Goal: Task Accomplishment & Management: Manage account settings

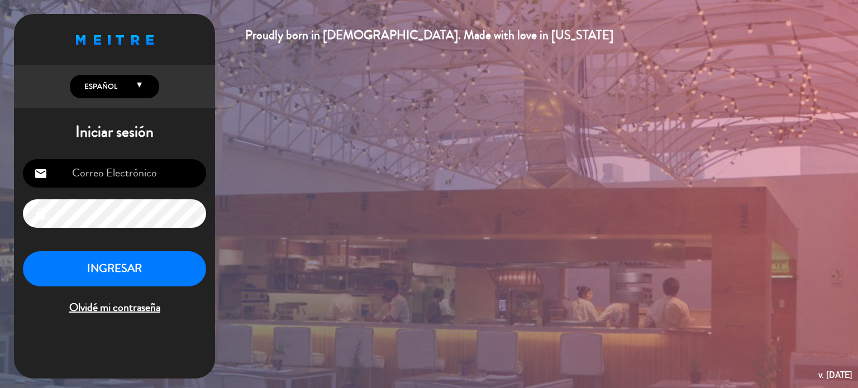
type input "[DOMAIN_NAME][EMAIL_ADDRESS][DOMAIN_NAME]"
click at [94, 272] on button "INGRESAR" at bounding box center [114, 268] width 183 height 35
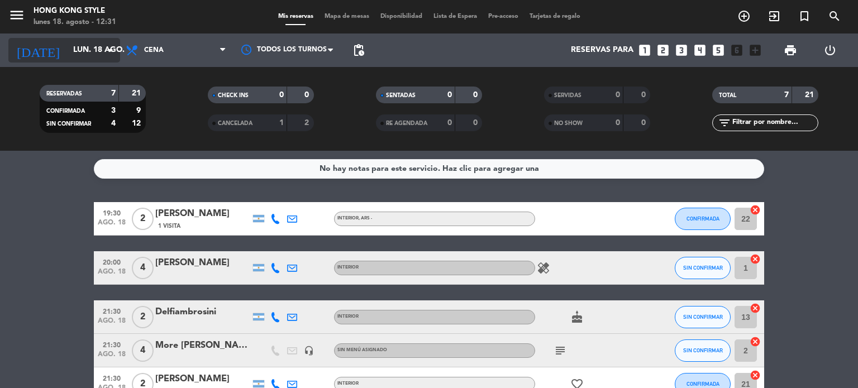
click at [101, 48] on input "lun. 18 ago." at bounding box center [121, 50] width 106 height 20
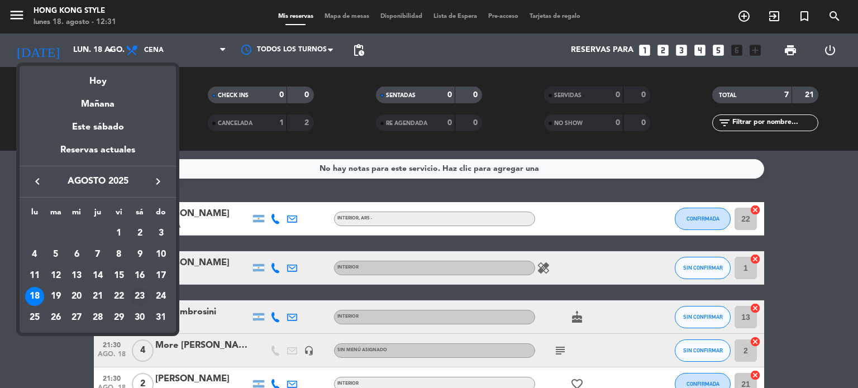
click at [138, 294] on div "23" at bounding box center [139, 296] width 19 height 19
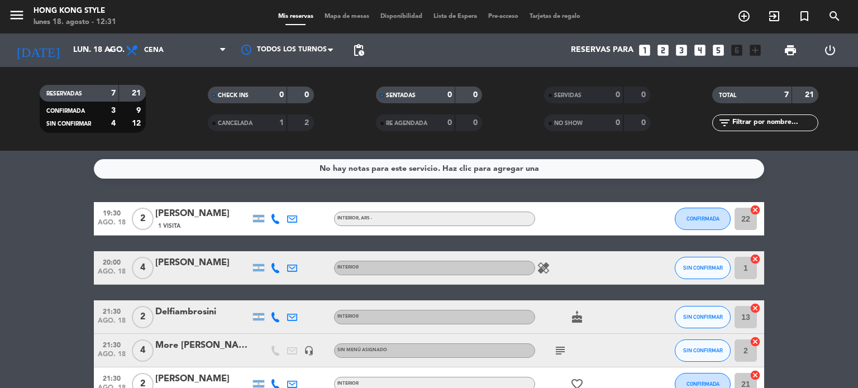
type input "sáb. 23 ago."
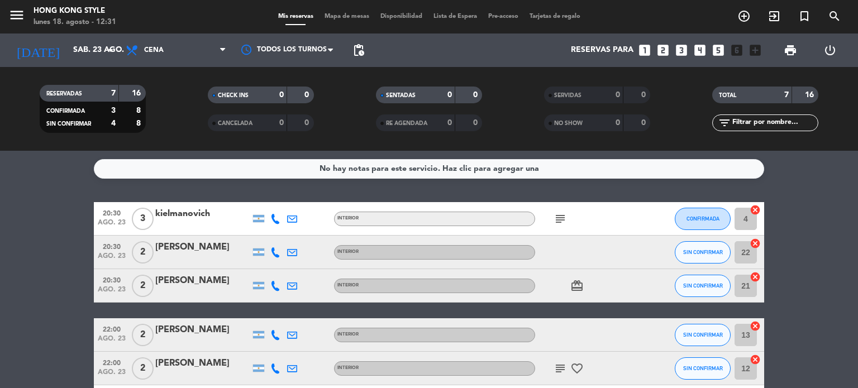
click at [774, 330] on bookings-row "20:30 ago. 23 3 kielmanovich INTERIOR subject CONFIRMADA 4 cancel 20:30 ago. 23…" at bounding box center [429, 335] width 858 height 266
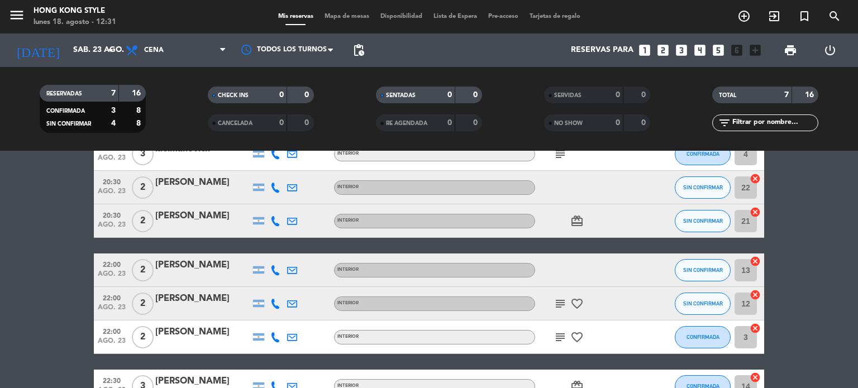
scroll to position [45, 0]
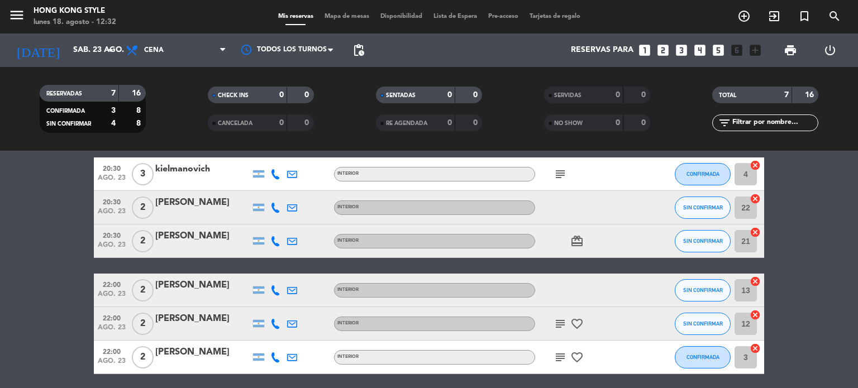
click at [348, 18] on span "Mapa de mesas" at bounding box center [347, 16] width 56 height 6
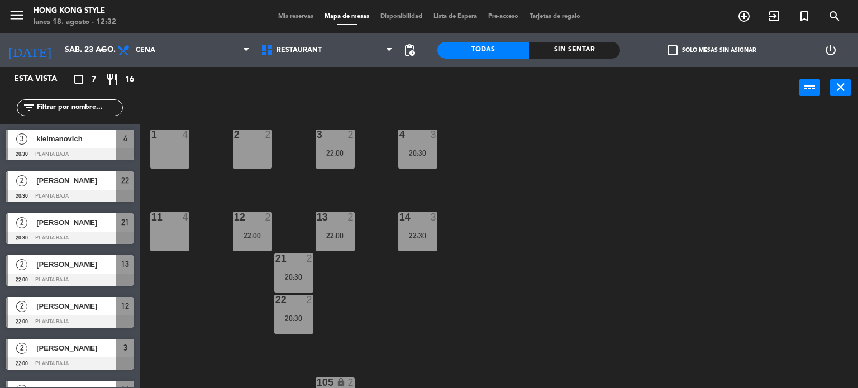
click at [163, 142] on div "1 4" at bounding box center [169, 149] width 39 height 39
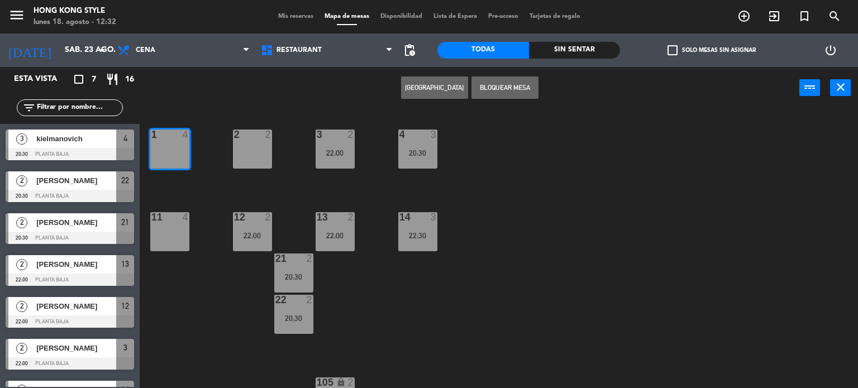
click at [424, 85] on button "[GEOGRAPHIC_DATA]" at bounding box center [434, 88] width 67 height 22
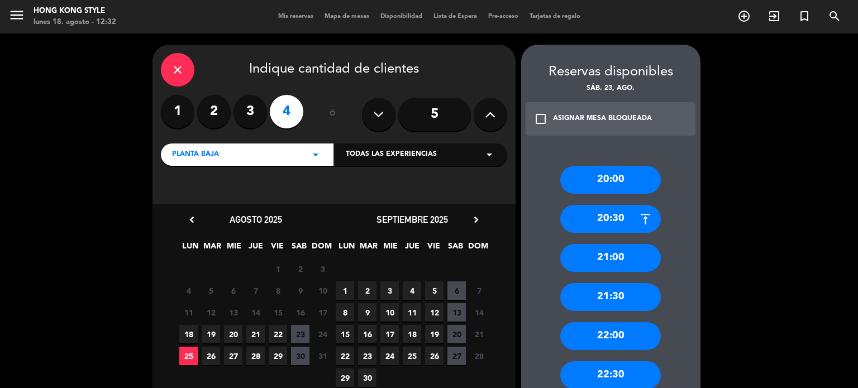
click at [250, 115] on label "3" at bounding box center [251, 112] width 34 height 34
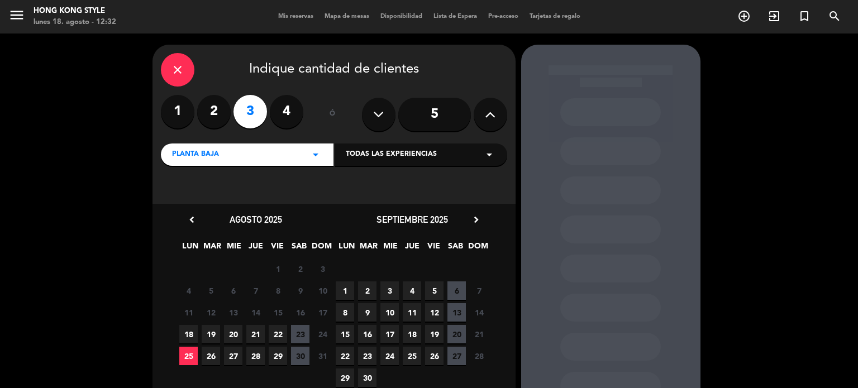
click at [184, 354] on span "25" at bounding box center [188, 356] width 18 height 18
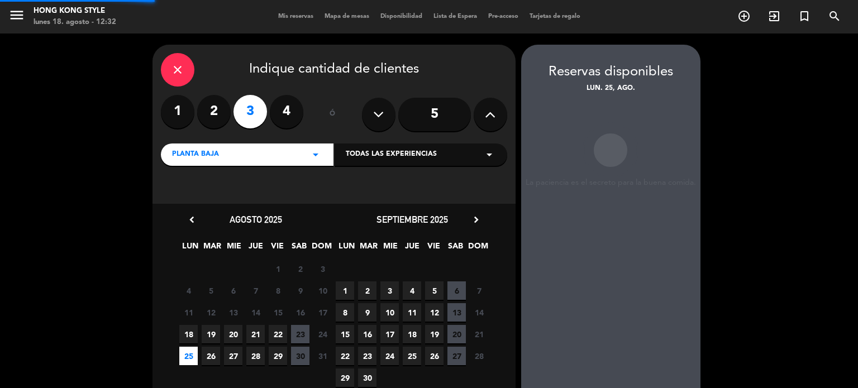
scroll to position [45, 0]
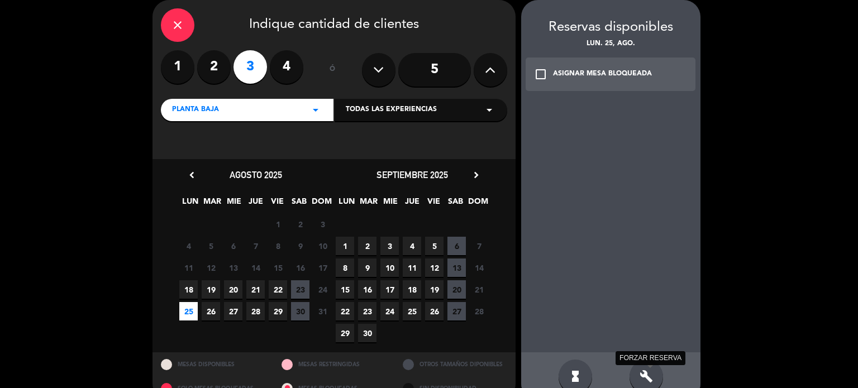
click at [646, 379] on icon "build" at bounding box center [646, 376] width 13 height 13
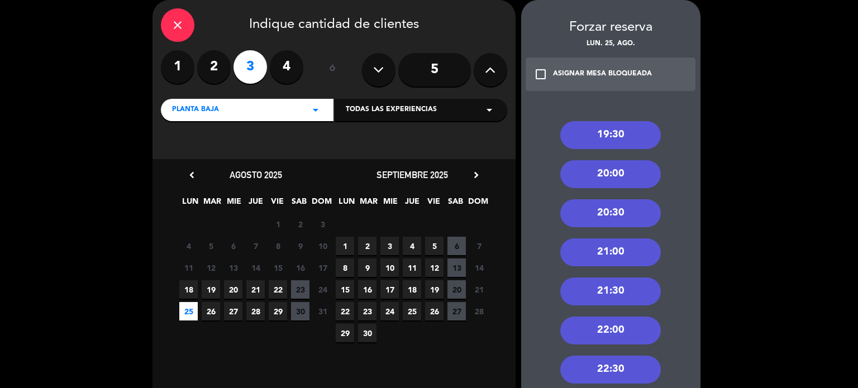
click at [592, 251] on div "21:00" at bounding box center [610, 253] width 101 height 28
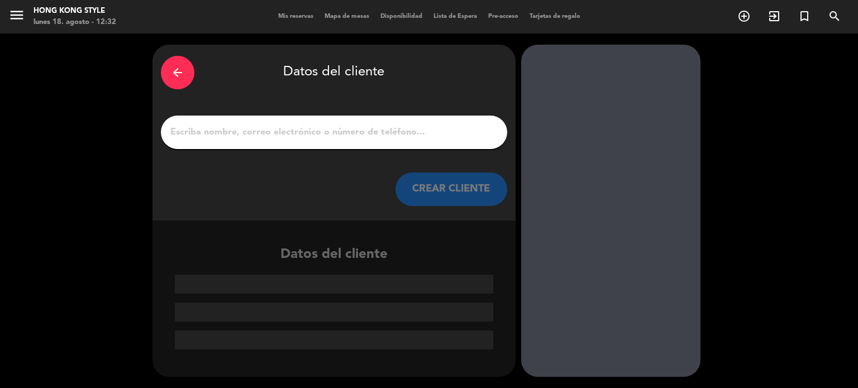
scroll to position [0, 0]
click at [425, 136] on input "1" at bounding box center [334, 133] width 330 height 16
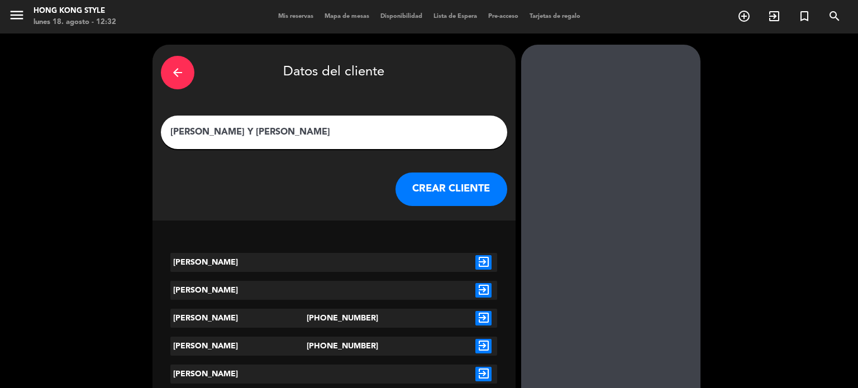
type input "[PERSON_NAME] Y [PERSON_NAME]"
click at [485, 260] on icon "exit_to_app" at bounding box center [484, 262] width 16 height 15
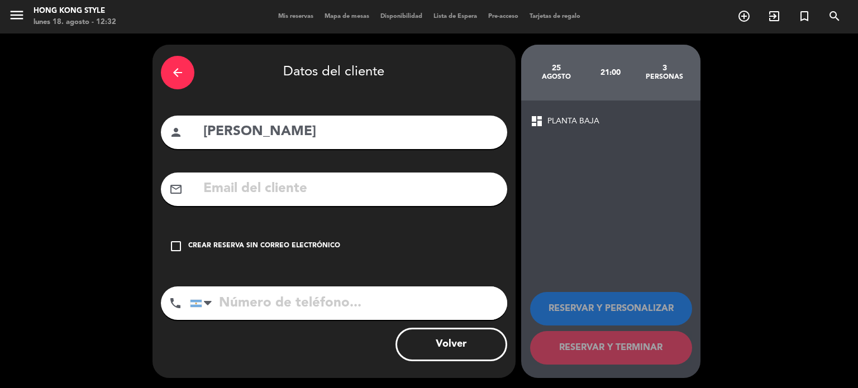
click at [177, 247] on icon "check_box_outline_blank" at bounding box center [175, 246] width 13 height 13
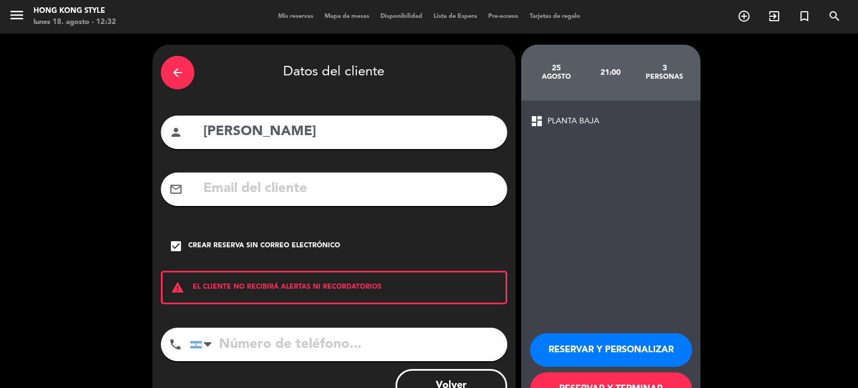
click at [583, 377] on button "RESERVAR Y TERMINAR" at bounding box center [611, 390] width 162 height 34
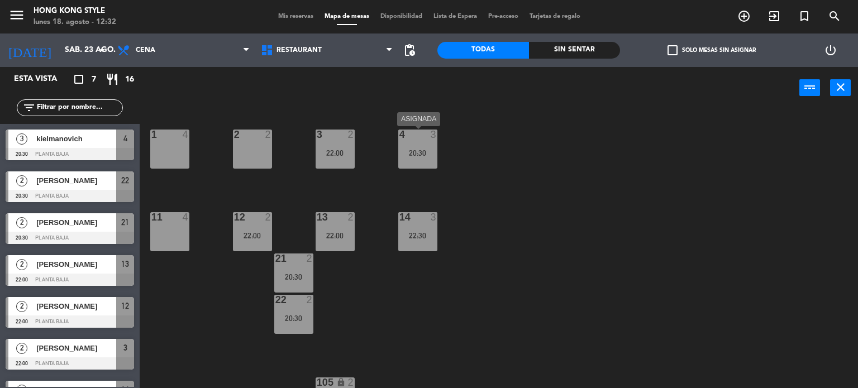
click at [418, 163] on div "4 3 20:30" at bounding box center [417, 149] width 39 height 39
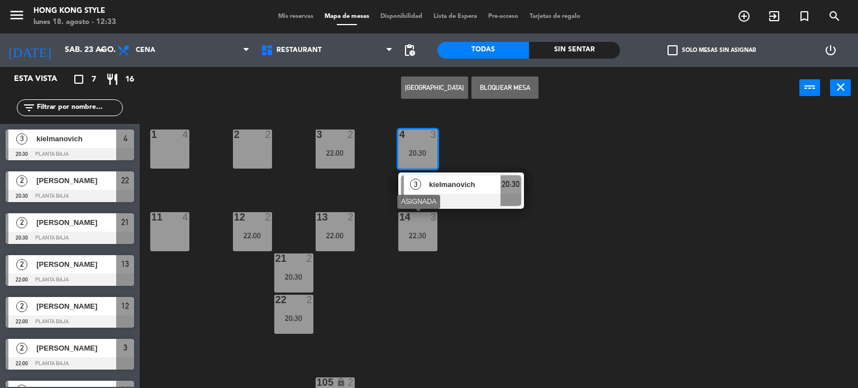
click at [418, 222] on div at bounding box center [417, 217] width 18 height 10
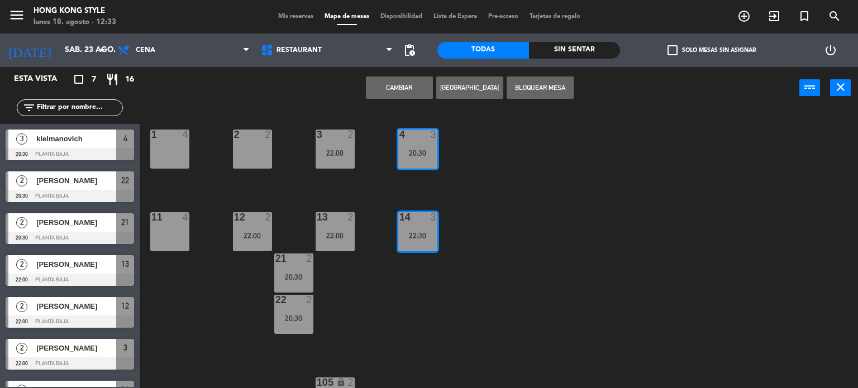
click at [280, 17] on span "Mis reservas" at bounding box center [296, 16] width 46 height 6
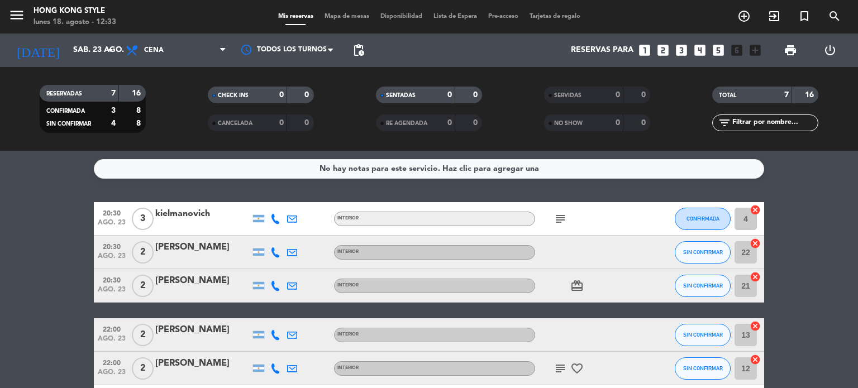
click at [798, 274] on bookings-row "20:30 ago. 23 3 kielmanovich INTERIOR subject CONFIRMADA 4 cancel 20:30 ago. 23…" at bounding box center [429, 335] width 858 height 266
click at [105, 50] on icon "arrow_drop_down" at bounding box center [110, 50] width 13 height 13
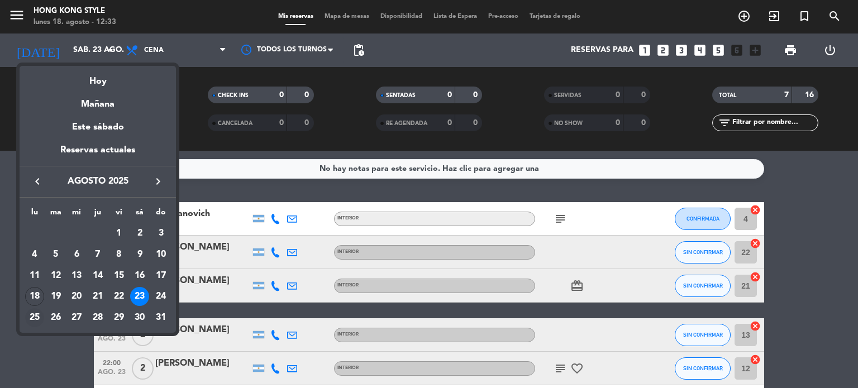
click at [36, 313] on div "25" at bounding box center [34, 317] width 19 height 19
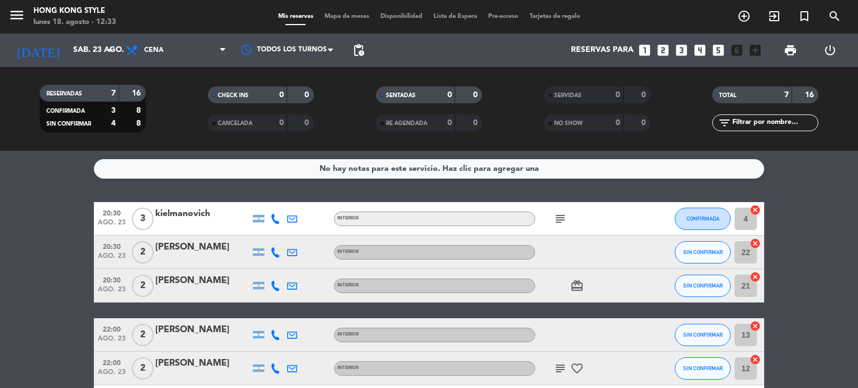
type input "lun. 25 ago."
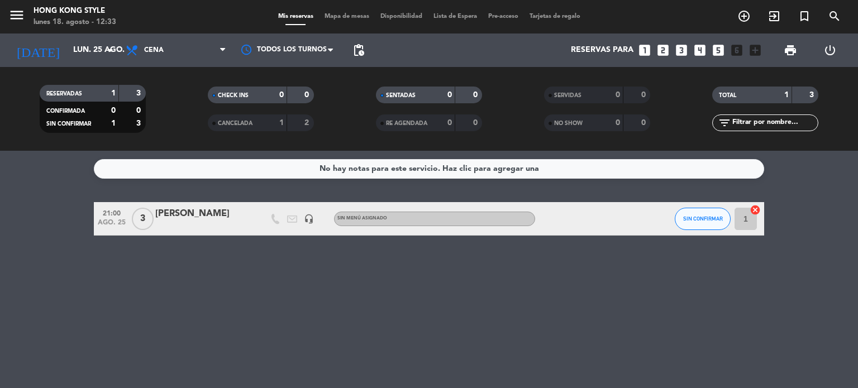
click at [171, 216] on div "[PERSON_NAME]" at bounding box center [202, 214] width 95 height 15
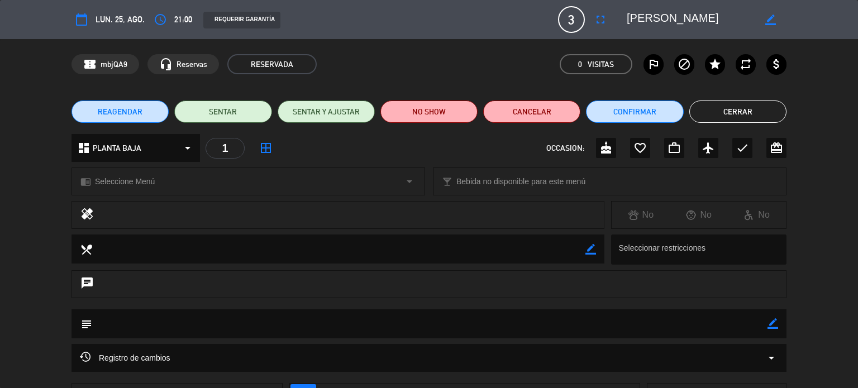
click at [125, 110] on span "REAGENDAR" at bounding box center [120, 112] width 45 height 12
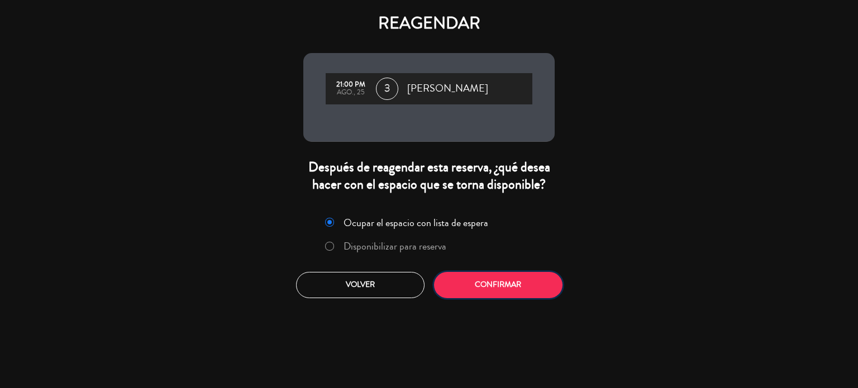
click at [510, 283] on button "Confirmar" at bounding box center [498, 285] width 129 height 26
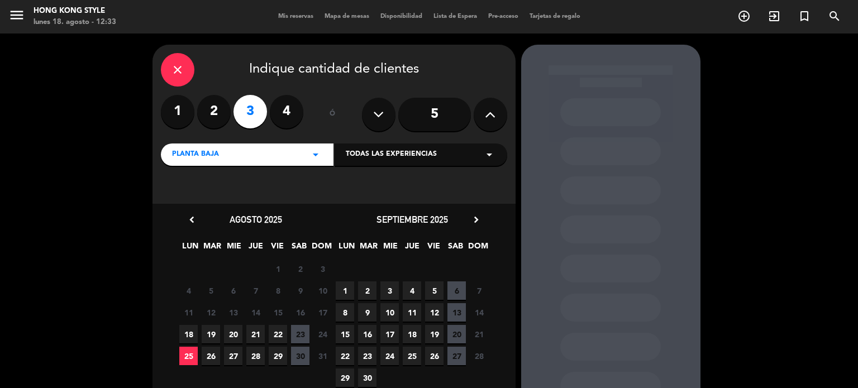
click at [298, 333] on span "23" at bounding box center [300, 334] width 18 height 18
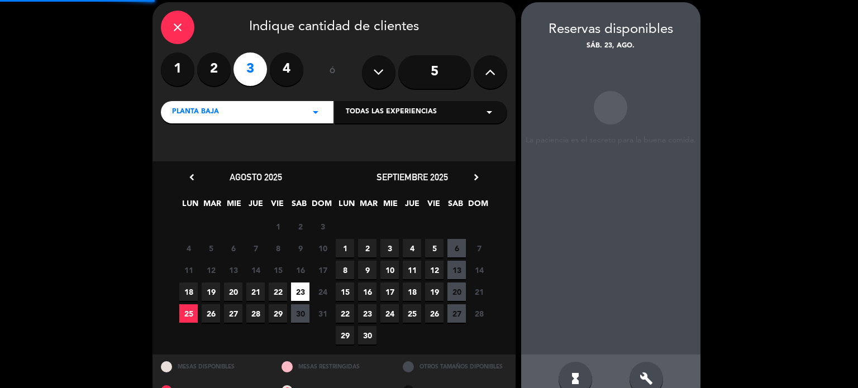
scroll to position [45, 0]
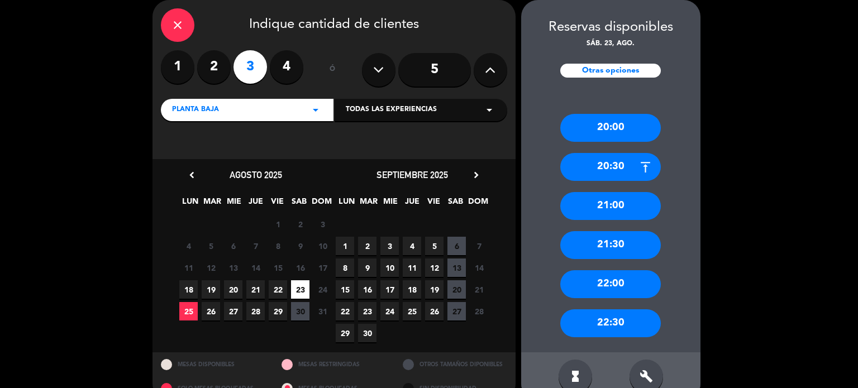
click at [612, 210] on div "21:00" at bounding box center [610, 206] width 101 height 28
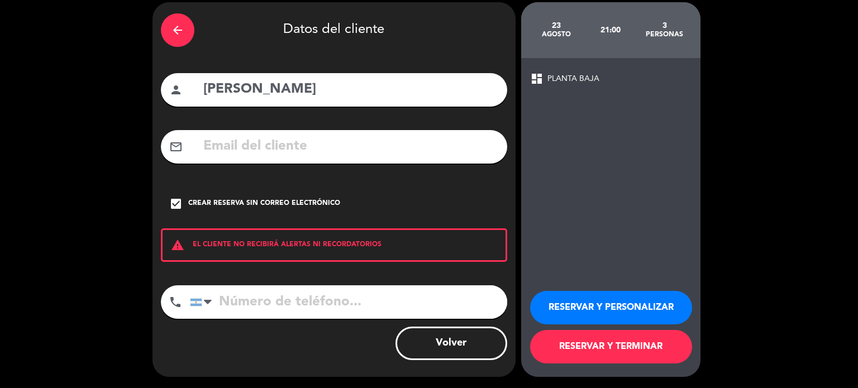
click at [627, 346] on button "RESERVAR Y TERMINAR" at bounding box center [611, 347] width 162 height 34
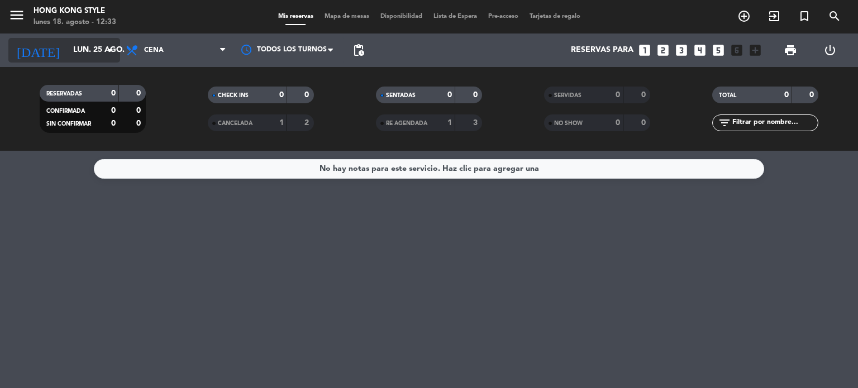
click at [112, 53] on icon "arrow_drop_down" at bounding box center [110, 50] width 13 height 13
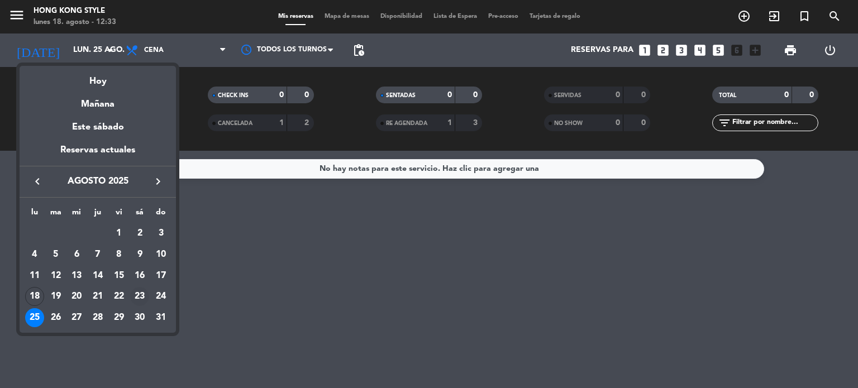
click at [136, 297] on div "23" at bounding box center [139, 296] width 19 height 19
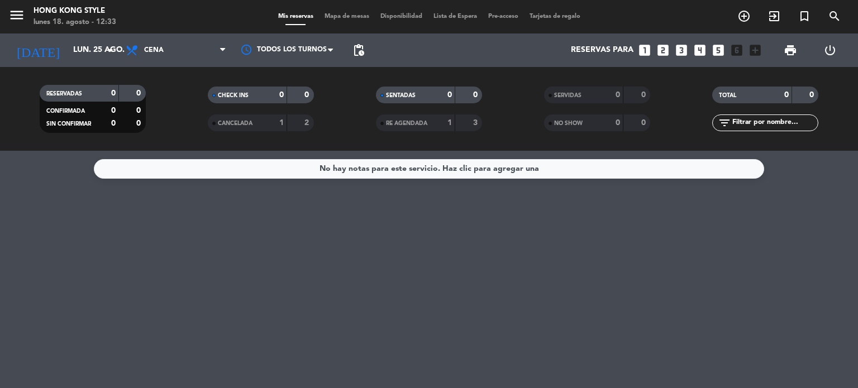
type input "sáb. 23 ago."
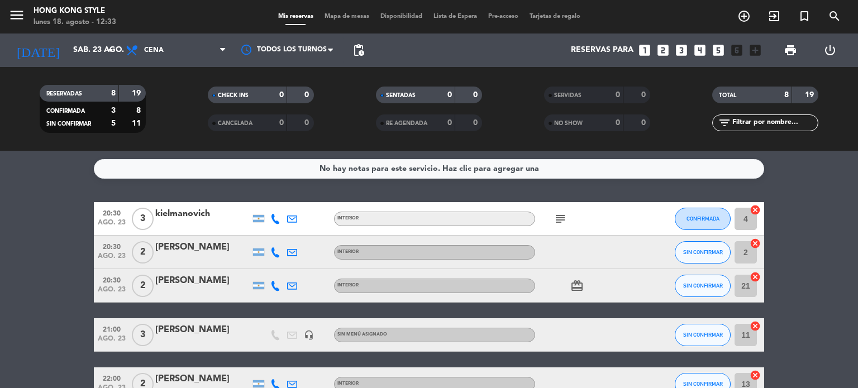
click at [754, 326] on icon "cancel" at bounding box center [755, 326] width 11 height 11
click at [743, 340] on icon "border_all" at bounding box center [747, 335] width 13 height 13
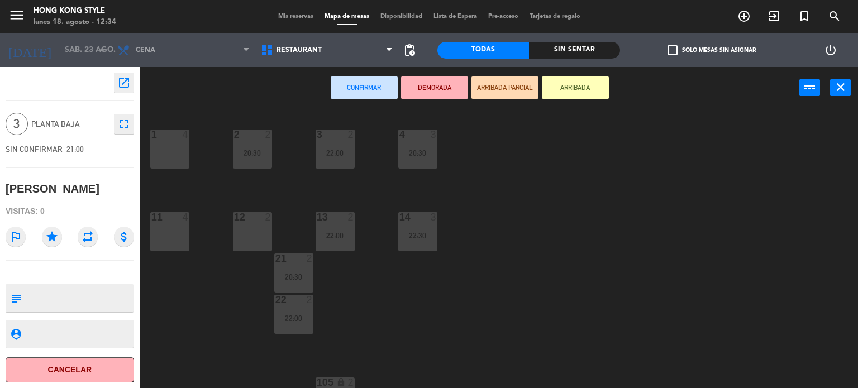
click at [167, 150] on div "1 4" at bounding box center [169, 149] width 39 height 39
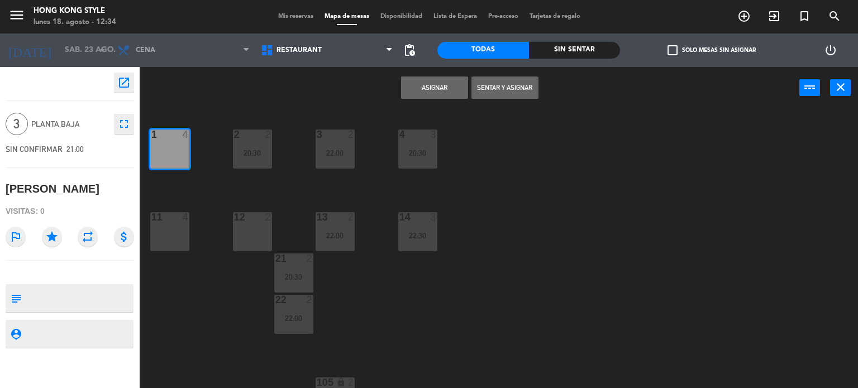
click at [447, 93] on button "Asignar" at bounding box center [434, 88] width 67 height 22
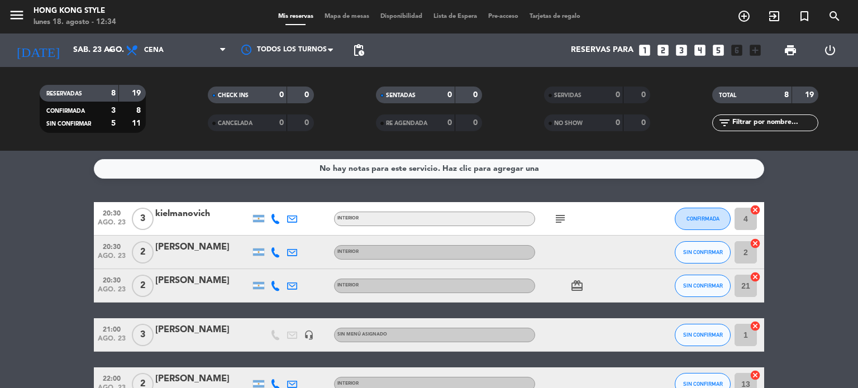
click at [160, 330] on div "[PERSON_NAME]" at bounding box center [202, 330] width 95 height 15
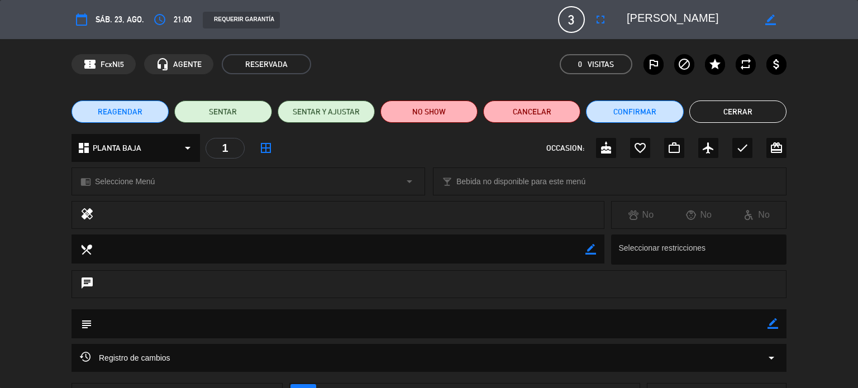
click at [775, 323] on icon "border_color" at bounding box center [773, 323] width 11 height 11
type textarea "3 pollos a la [PERSON_NAME]"
click at [769, 325] on icon at bounding box center [773, 323] width 11 height 11
click at [758, 118] on button "Cerrar" at bounding box center [738, 112] width 97 height 22
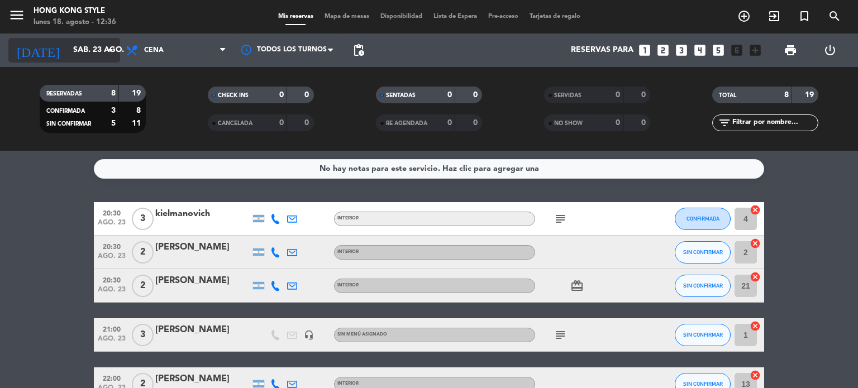
click at [105, 49] on icon "arrow_drop_down" at bounding box center [110, 50] width 13 height 13
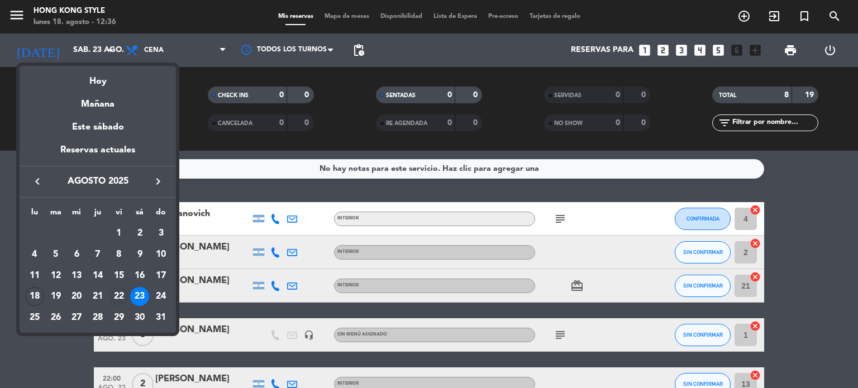
click at [118, 295] on div "22" at bounding box center [119, 296] width 19 height 19
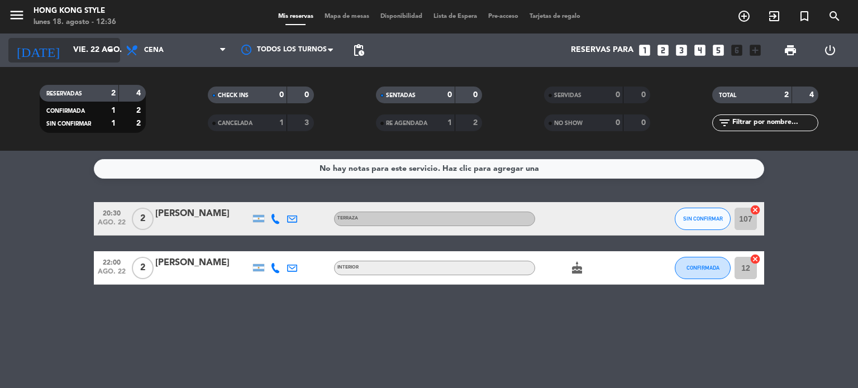
click at [108, 41] on input "vie. 22 ago." at bounding box center [121, 50] width 106 height 20
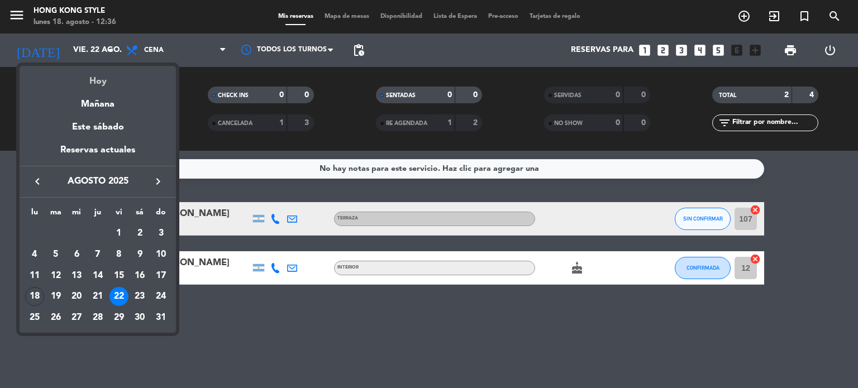
click at [96, 80] on div "Hoy" at bounding box center [98, 77] width 156 height 23
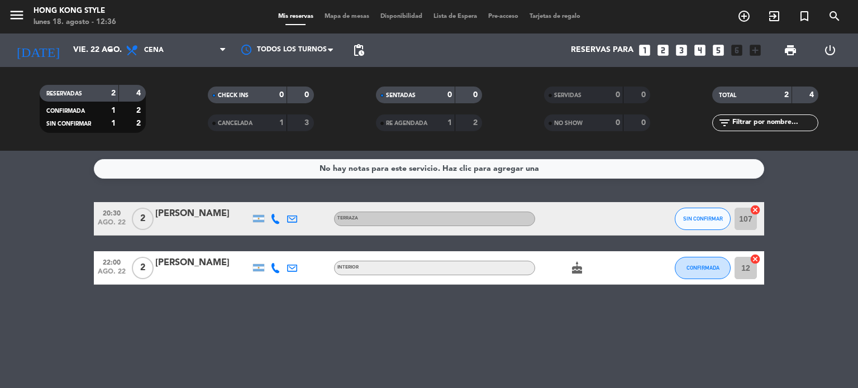
type input "lun. 18 ago."
